Goal: Navigation & Orientation: Find specific page/section

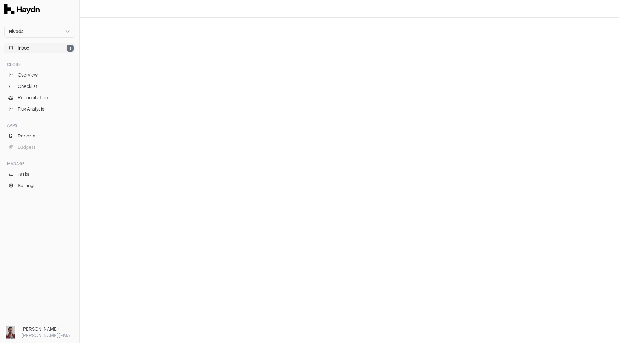
click at [23, 48] on span "Inbox" at bounding box center [23, 48] width 11 height 6
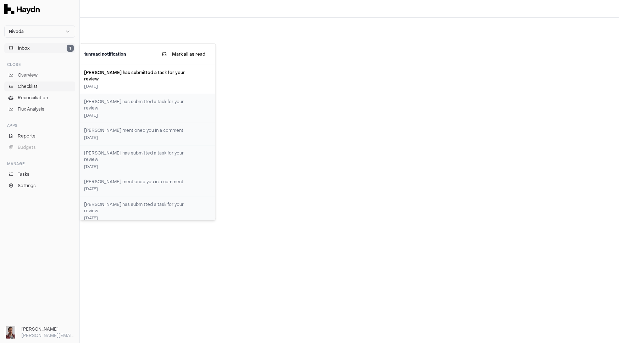
click at [39, 86] on link "Checklist" at bounding box center [39, 87] width 71 height 10
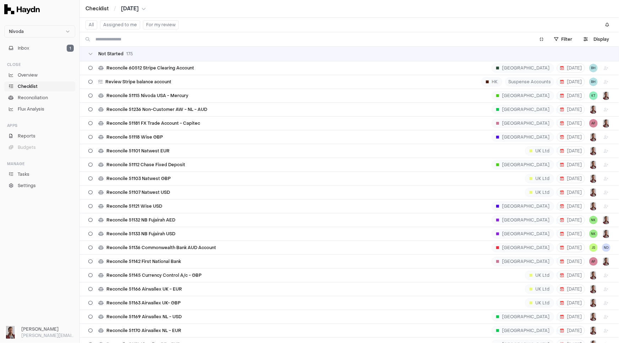
click at [139, 5] on span "[DATE]" at bounding box center [130, 8] width 18 height 7
click at [174, 53] on button "Aug" at bounding box center [186, 52] width 24 height 13
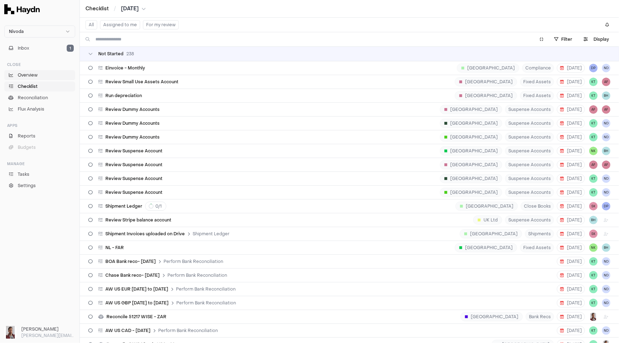
click at [35, 74] on span "Overview" at bounding box center [28, 75] width 20 height 6
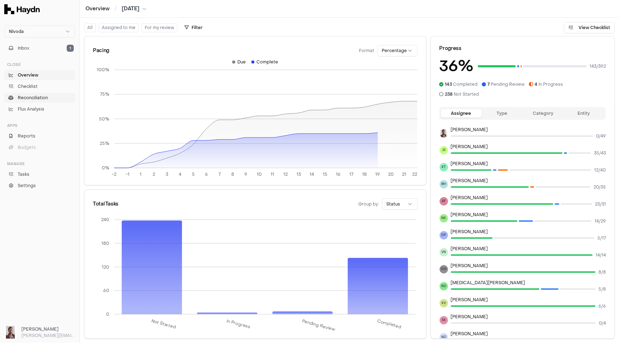
click at [34, 98] on span "Reconciliation" at bounding box center [33, 98] width 30 height 6
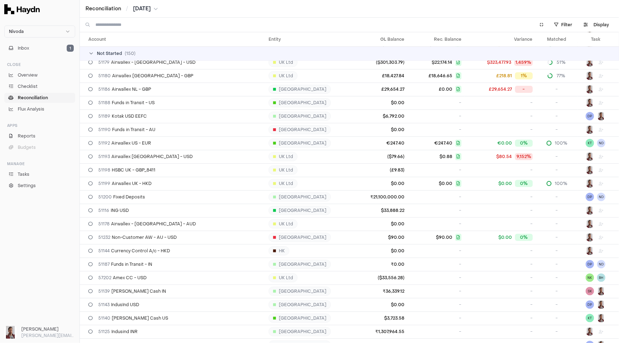
scroll to position [290, 0]
